Goal: Information Seeking & Learning: Learn about a topic

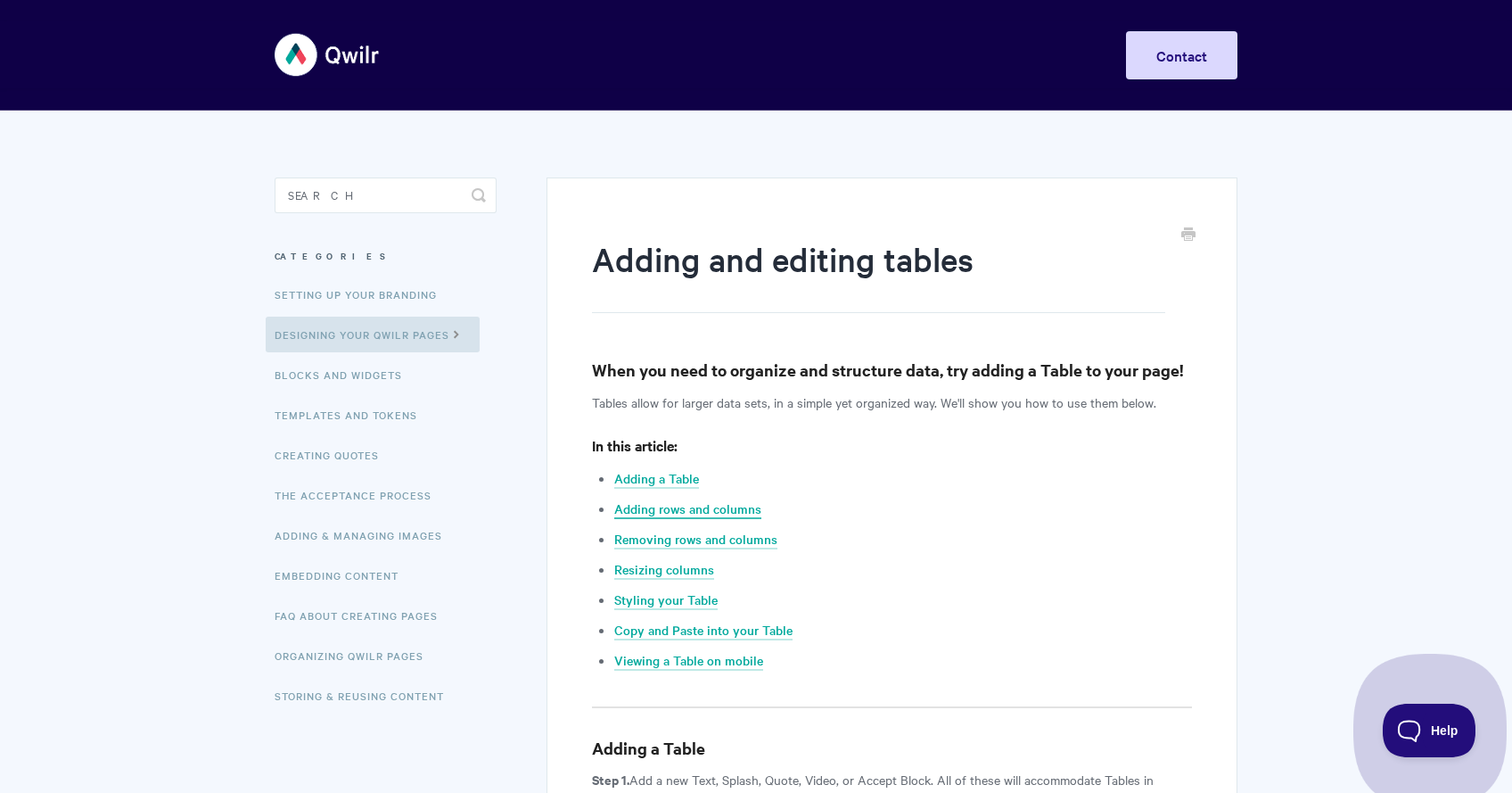
click at [699, 508] on link "Adding rows and columns" at bounding box center [687, 510] width 147 height 20
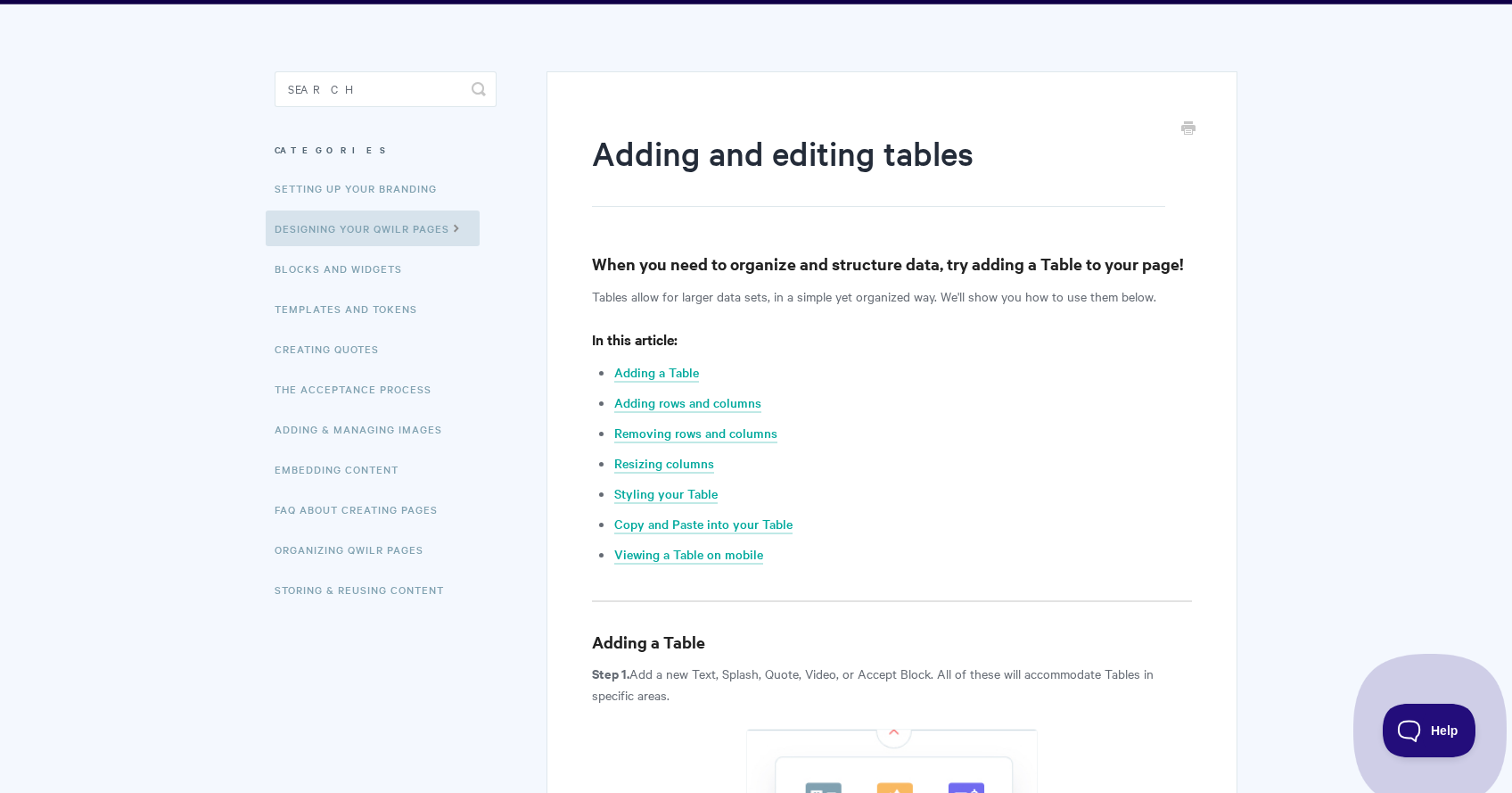
scroll to position [105, 0]
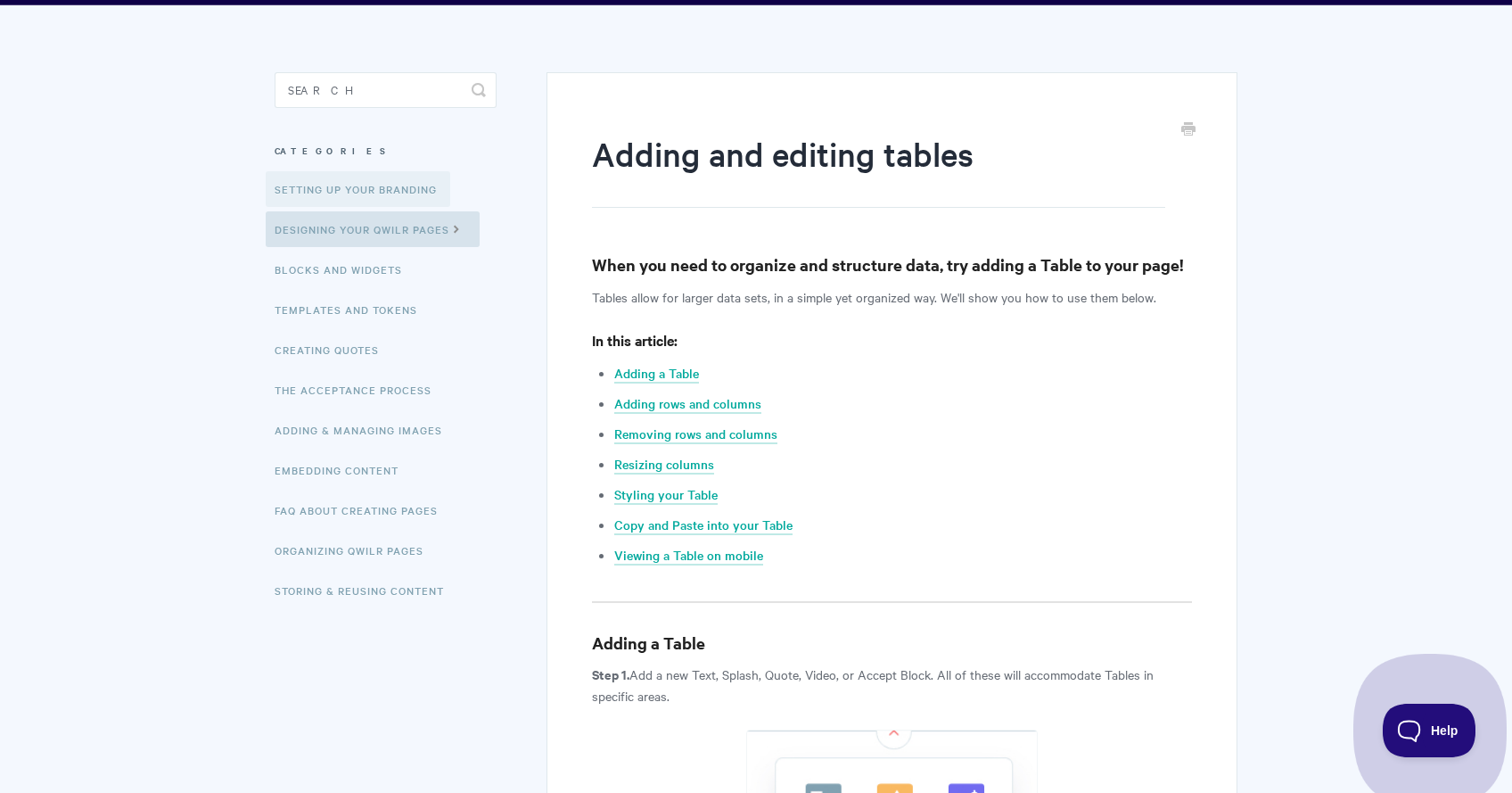
click at [333, 188] on link "Setting up your Branding" at bounding box center [357, 190] width 185 height 36
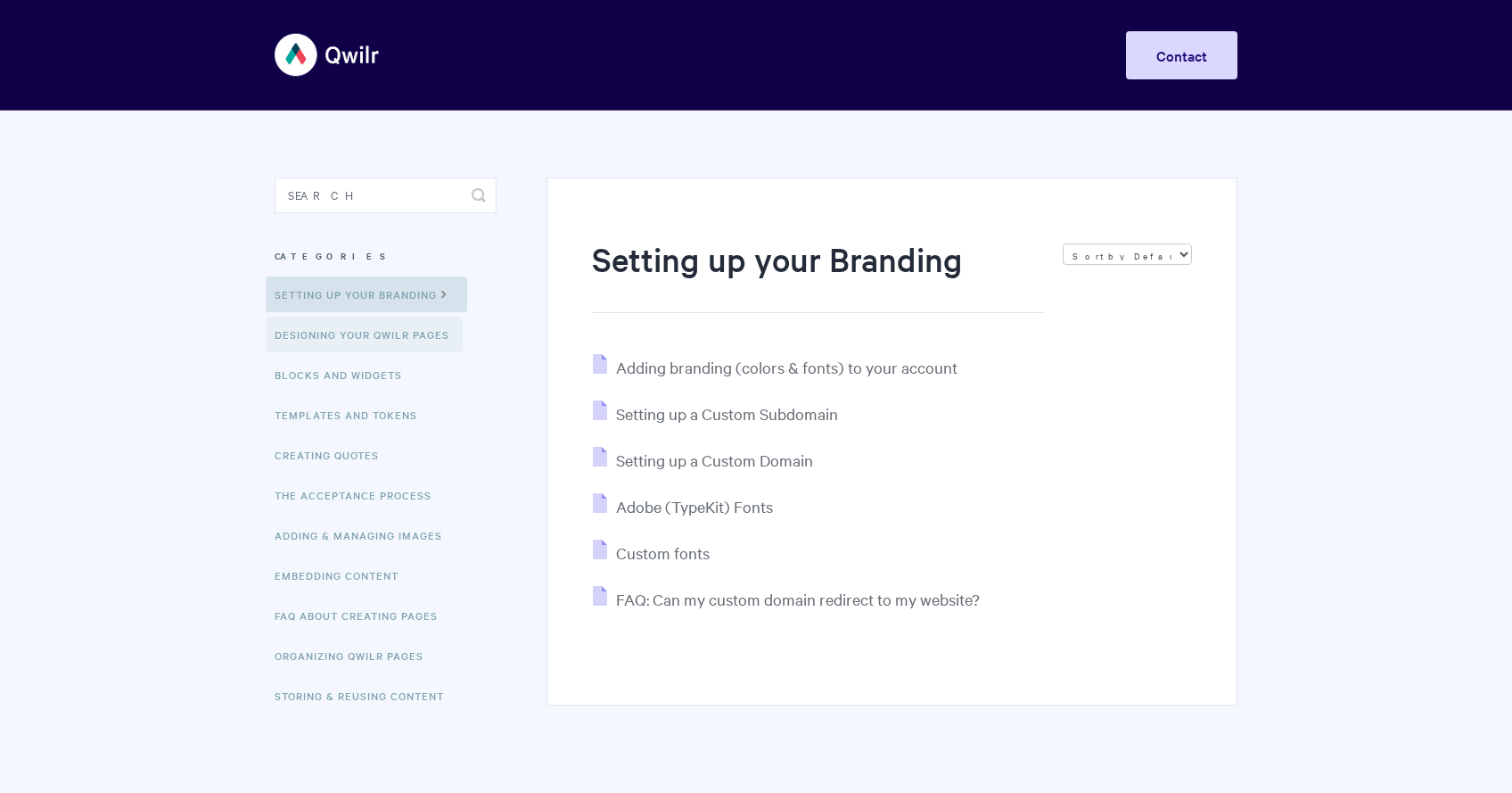
click at [399, 328] on link "Designing Your Qwilr Pages" at bounding box center [364, 334] width 197 height 36
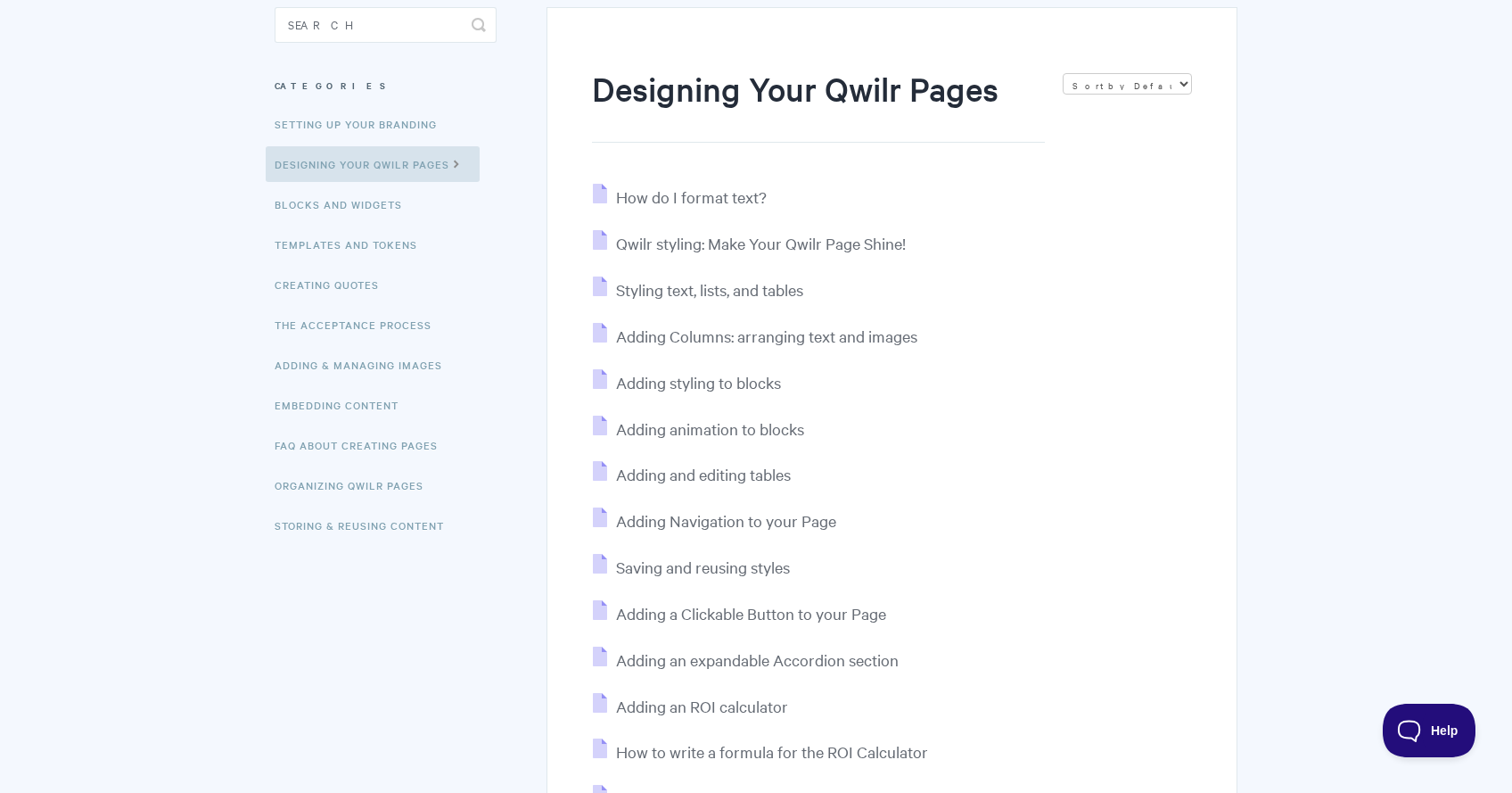
scroll to position [167, 0]
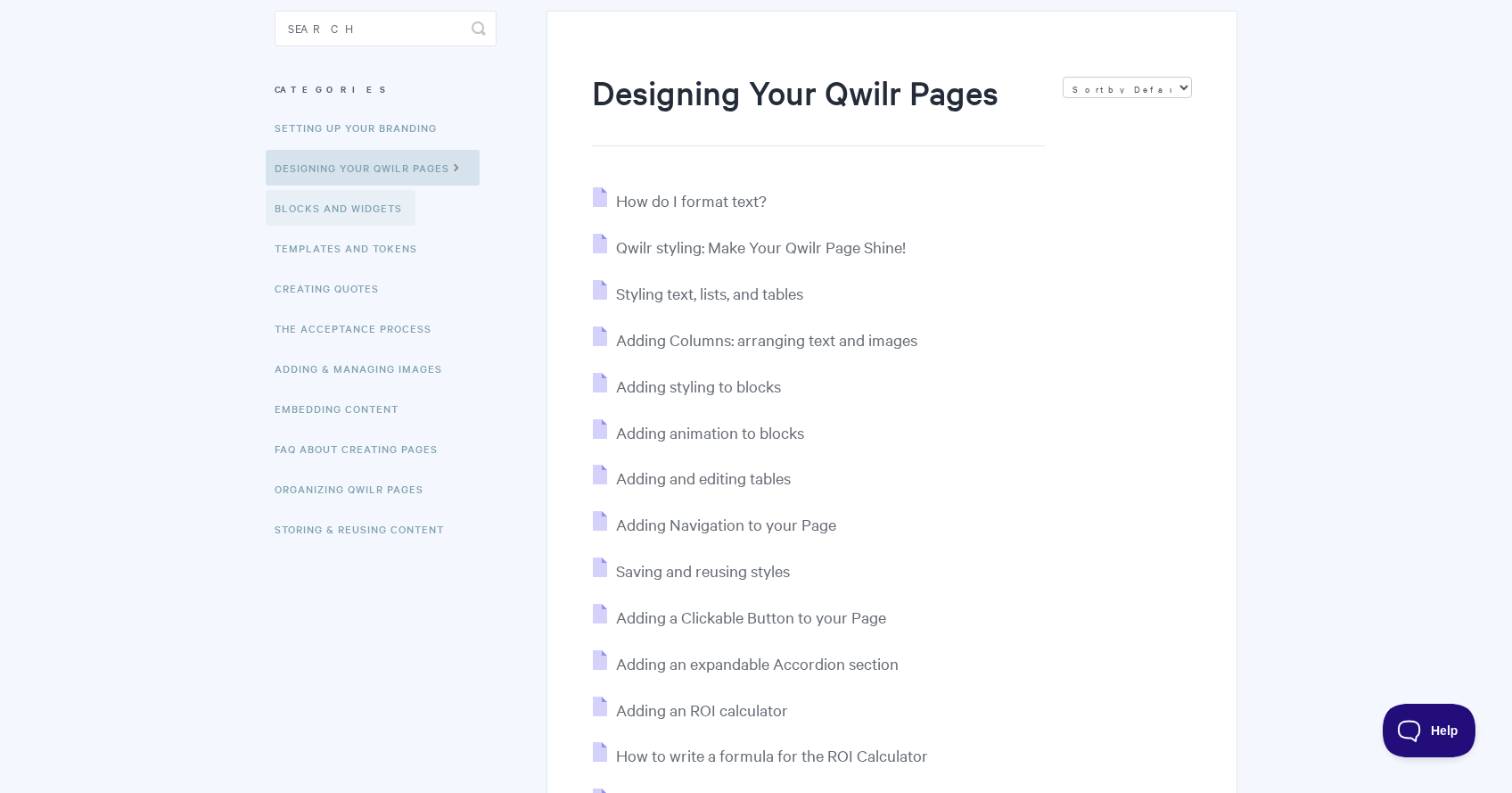
click at [348, 204] on link "Blocks and Widgets" at bounding box center [340, 207] width 150 height 36
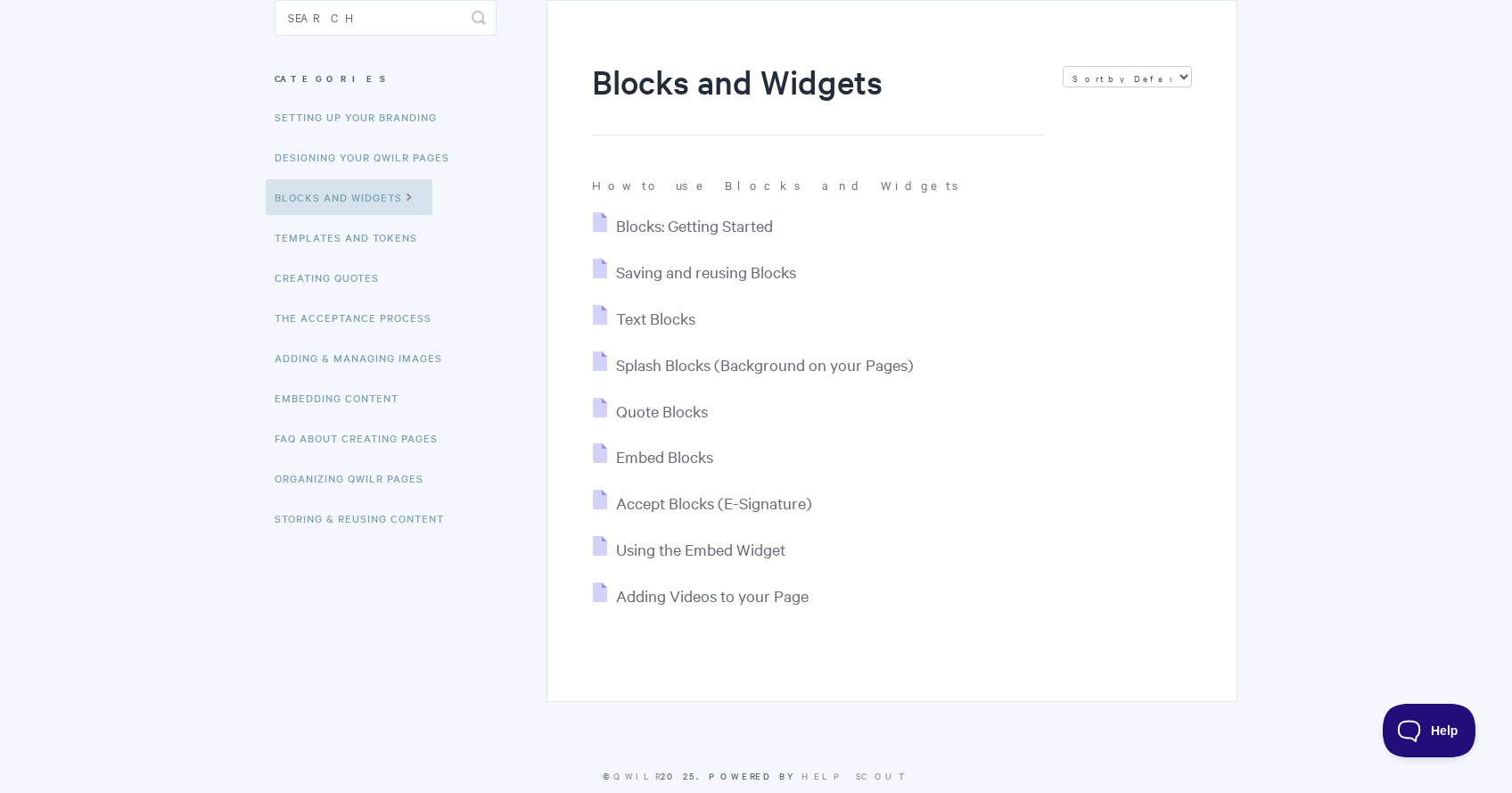
scroll to position [213, 0]
